Goal: Information Seeking & Learning: Learn about a topic

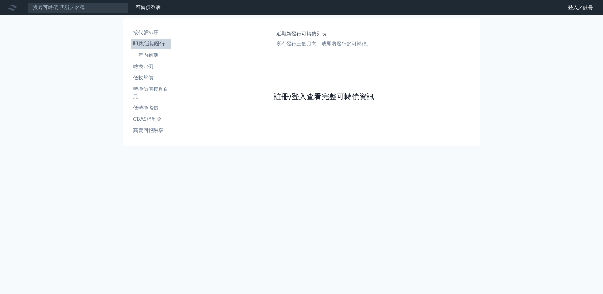
click at [293, 102] on link "註冊/登入查看完整可轉債資訊" at bounding box center [324, 97] width 100 height 10
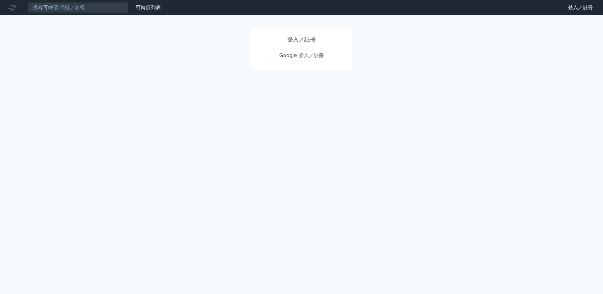
click at [307, 50] on link "Google 登入／註冊" at bounding box center [301, 55] width 65 height 13
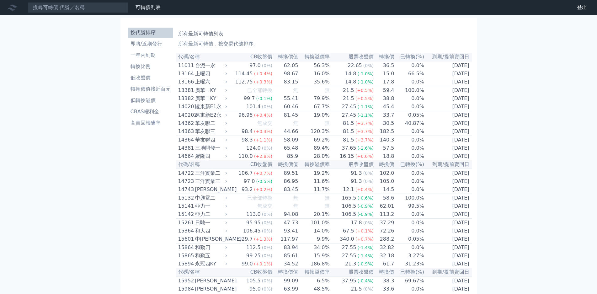
scroll to position [126, 0]
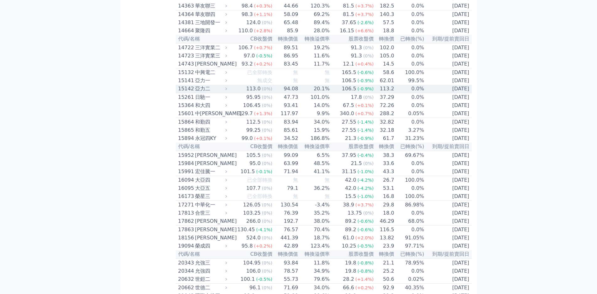
click at [299, 93] on td "20.1%" at bounding box center [314, 89] width 31 height 8
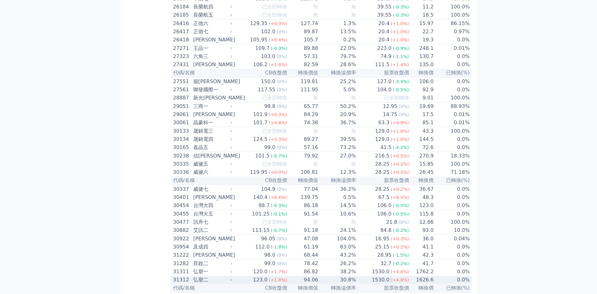
scroll to position [1130, 0]
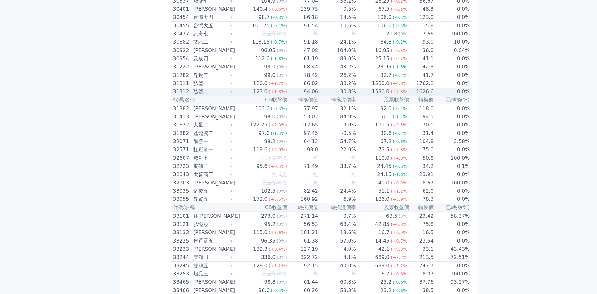
click at [193, 95] on div "弘塑二" at bounding box center [211, 92] width 37 height 8
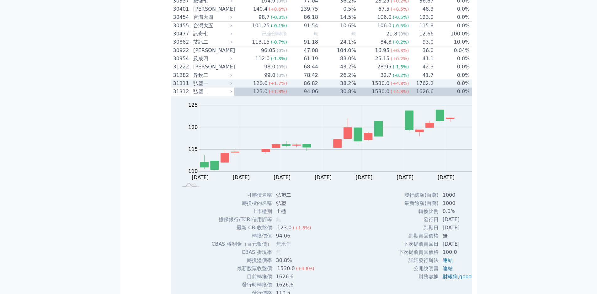
click at [193, 87] on div "弘塑一" at bounding box center [211, 84] width 37 height 8
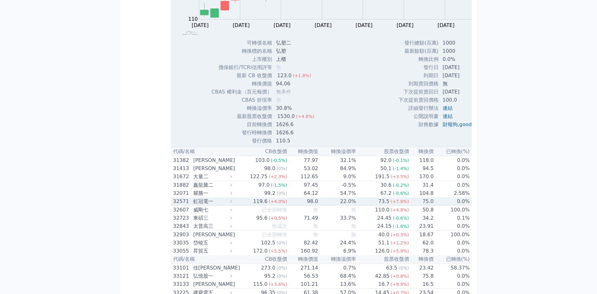
scroll to position [1475, 0]
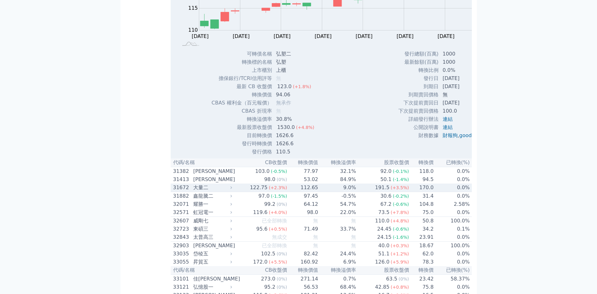
click at [193, 184] on div "大量二" at bounding box center [211, 188] width 37 height 8
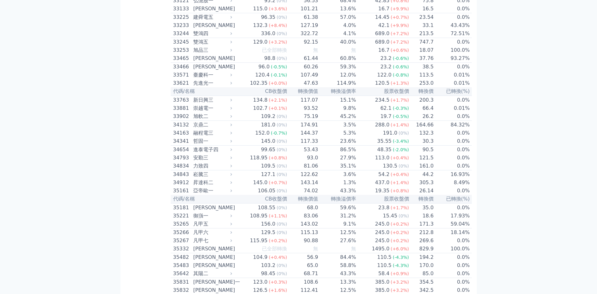
scroll to position [1978, 0]
